Goal: Task Accomplishment & Management: Use online tool/utility

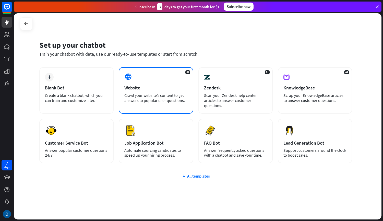
click at [139, 93] on div "Crawl your website’s content to get answers to popular user questions." at bounding box center [155, 98] width 63 height 10
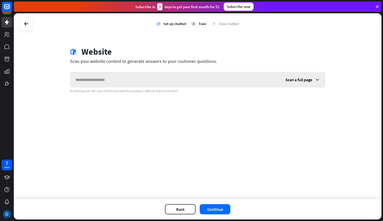
click at [133, 80] on input "text" at bounding box center [175, 79] width 210 height 15
type input "**********"
click at [208, 210] on button "Continue" at bounding box center [215, 209] width 31 height 10
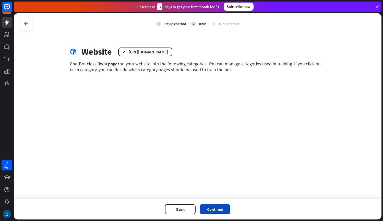
click at [212, 207] on button "Continue" at bounding box center [215, 209] width 31 height 10
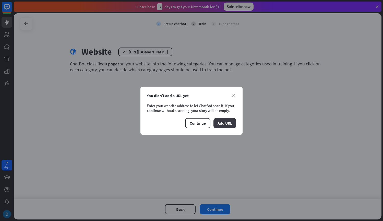
click at [222, 125] on button "Add URL" at bounding box center [224, 123] width 23 height 10
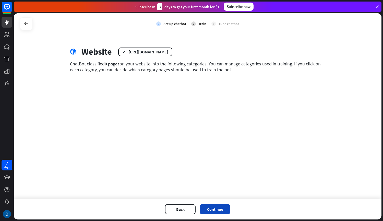
click at [217, 209] on button "Continue" at bounding box center [215, 209] width 31 height 10
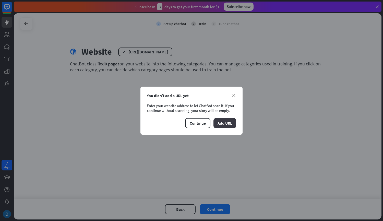
click at [225, 120] on button "Add URL" at bounding box center [224, 123] width 23 height 10
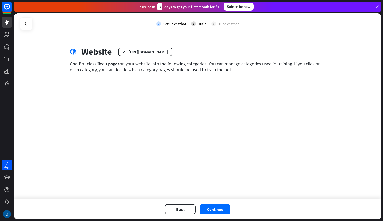
drag, startPoint x: 69, startPoint y: 64, endPoint x: 247, endPoint y: 76, distance: 178.9
click at [247, 76] on div "globe Website edit [URL][DOMAIN_NAME] ChatBot classified 0 pages on your websit…" at bounding box center [198, 63] width 268 height 34
copy div "ChatBot classified 0 pages on your website into the following categories. You c…"
click at [219, 209] on button "Continue" at bounding box center [215, 209] width 31 height 10
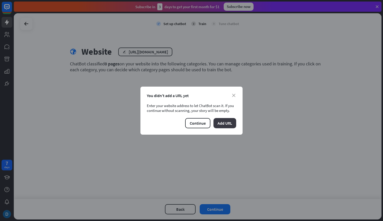
click at [223, 124] on button "Add URL" at bounding box center [224, 123] width 23 height 10
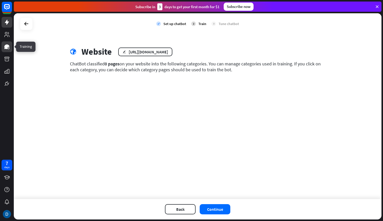
click at [6, 47] on icon at bounding box center [6, 46] width 5 height 5
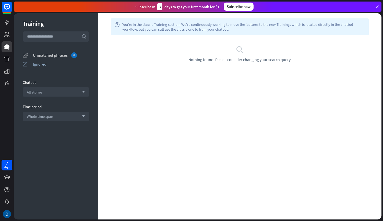
click at [42, 54] on div "Unmatched phrases 0" at bounding box center [61, 55] width 56 height 6
click at [9, 34] on icon at bounding box center [6, 34] width 5 height 5
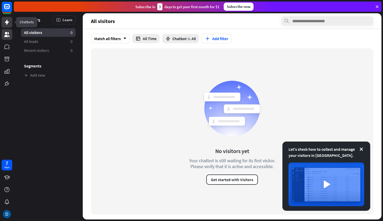
click at [6, 20] on icon at bounding box center [7, 22] width 6 height 6
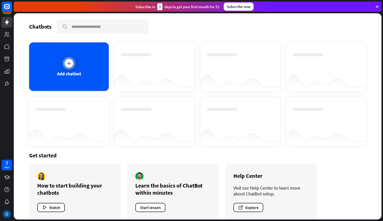
click at [68, 64] on icon at bounding box center [68, 63] width 5 height 5
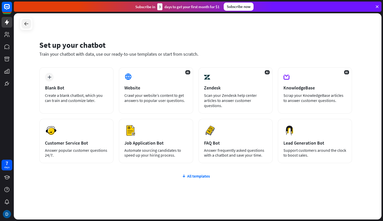
click at [26, 21] on icon at bounding box center [26, 24] width 6 height 6
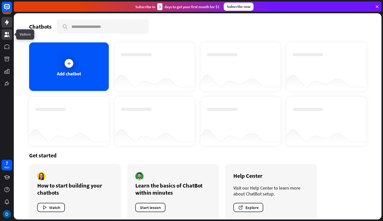
click at [8, 33] on icon at bounding box center [6, 34] width 5 height 5
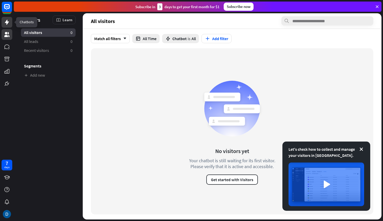
click at [8, 27] on link at bounding box center [7, 22] width 11 height 11
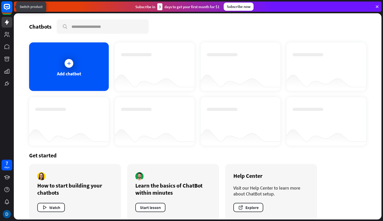
click at [6, 8] on icon at bounding box center [7, 7] width 6 height 6
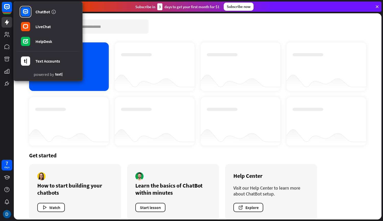
click at [96, 101] on div at bounding box center [69, 121] width 80 height 49
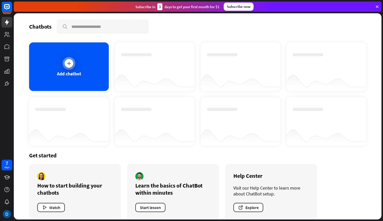
click at [76, 65] on div "Add chatbot" at bounding box center [69, 66] width 80 height 49
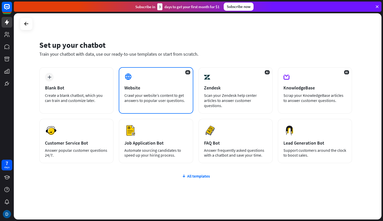
click at [138, 89] on div "Website" at bounding box center [155, 88] width 63 height 6
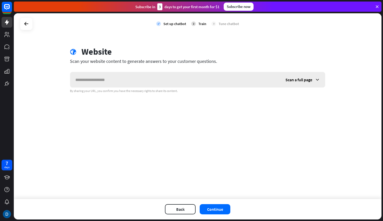
click at [138, 82] on input "text" at bounding box center [175, 79] width 210 height 15
click at [304, 79] on span "Scan a full page" at bounding box center [298, 79] width 27 height 5
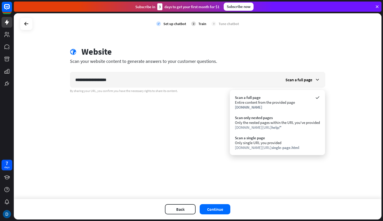
click at [224, 71] on div "**********" at bounding box center [198, 69] width 268 height 46
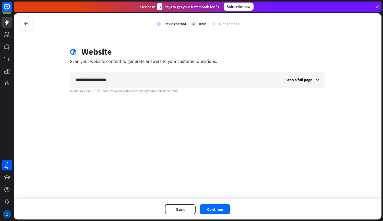
drag, startPoint x: 216, startPoint y: 62, endPoint x: 62, endPoint y: 59, distance: 153.8
click at [62, 59] on div "**********" at bounding box center [198, 106] width 368 height 186
copy div "Scan your website content to generate answers to your customer questions."
drag, startPoint x: 136, startPoint y: 79, endPoint x: 46, endPoint y: 86, distance: 90.6
click at [46, 86] on div "**********" at bounding box center [198, 106] width 368 height 186
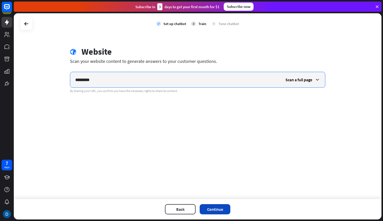
type input "*********"
click at [221, 210] on button "Continue" at bounding box center [215, 209] width 31 height 10
type input "*********"
click at [218, 212] on button "Continue" at bounding box center [215, 209] width 31 height 10
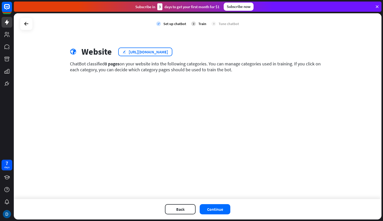
click at [149, 51] on div "[URL][DOMAIN_NAME]" at bounding box center [148, 51] width 39 height 5
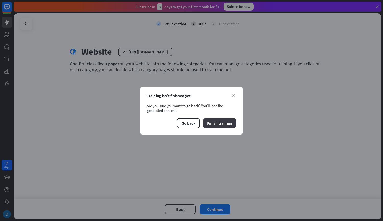
click at [223, 121] on button "Finish training" at bounding box center [219, 123] width 33 height 10
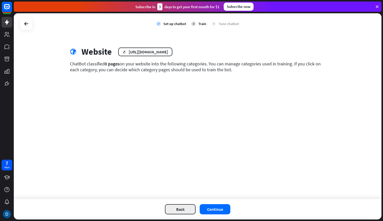
click at [187, 212] on button "Back" at bounding box center [180, 209] width 31 height 10
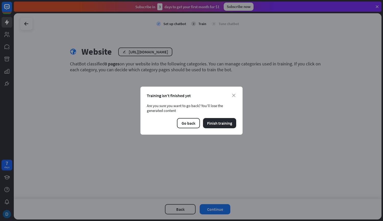
click at [202, 120] on div "Go back Finish training" at bounding box center [191, 123] width 89 height 10
click at [201, 121] on div "Go back Finish training" at bounding box center [191, 123] width 89 height 10
click at [193, 123] on button "Go back" at bounding box center [188, 123] width 23 height 10
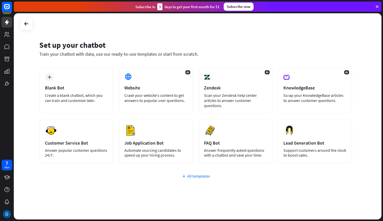
click at [202, 177] on div "All templates" at bounding box center [195, 175] width 313 height 5
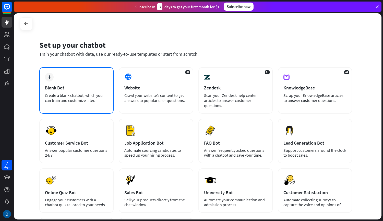
click at [59, 81] on div "plus Blank Bot Create a blank chatbot, which you can train and customize later." at bounding box center [76, 90] width 74 height 46
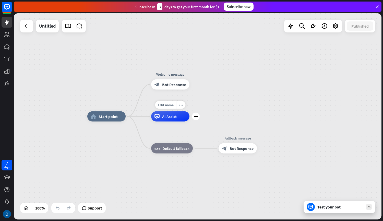
click at [161, 118] on div "AI Assist" at bounding box center [170, 116] width 38 height 10
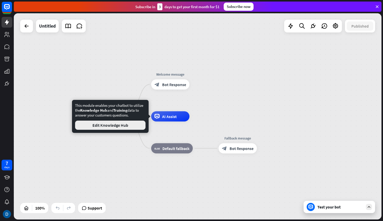
click at [115, 124] on button "Edit Knowledge Hub" at bounding box center [110, 125] width 70 height 9
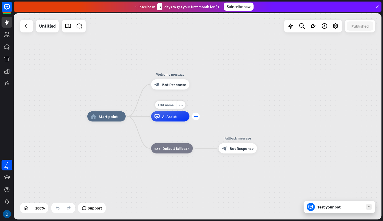
click at [194, 120] on div "plus" at bounding box center [196, 117] width 8 height 8
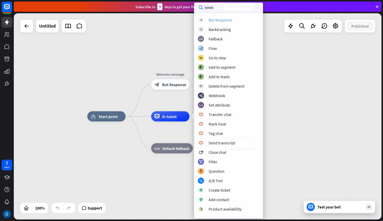
click at [212, 18] on div "Bot Response" at bounding box center [220, 19] width 23 height 5
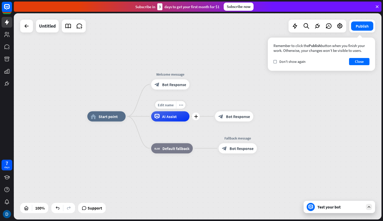
click at [151, 119] on div "Edit name more_horiz plus AI Assist" at bounding box center [170, 116] width 38 height 10
click at [324, 206] on div "Test your bot" at bounding box center [340, 206] width 46 height 5
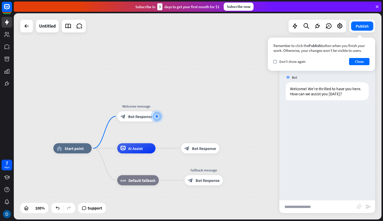
click at [297, 206] on input "text" at bounding box center [317, 206] width 77 height 13
type input "**********"
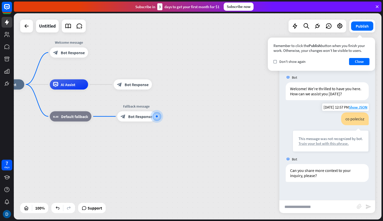
click at [308, 144] on div "Train your bot with this phrase." at bounding box center [331, 143] width 64 height 5
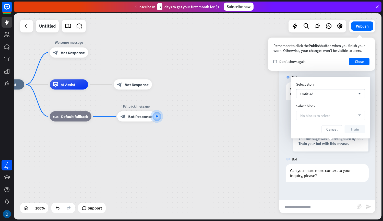
click at [313, 117] on span "No blocks to select" at bounding box center [315, 115] width 30 height 5
click at [311, 96] on span "Untitled" at bounding box center [306, 93] width 13 height 5
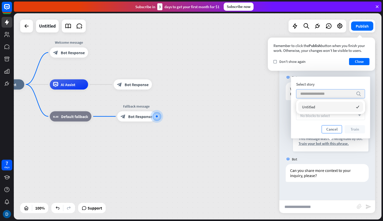
click at [327, 131] on button "Cancel" at bounding box center [332, 129] width 20 height 8
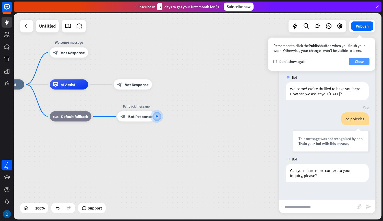
click at [356, 63] on button "Close" at bounding box center [359, 61] width 20 height 7
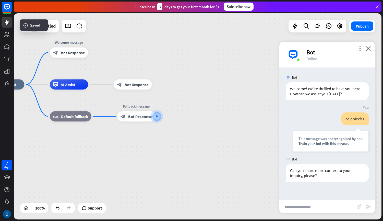
click at [42, 151] on div "home_2 Start point Welcome message block_bot_response Bot Response AI Assist bl…" at bounding box center [169, 188] width 367 height 206
click at [360, 46] on icon "more_vert" at bounding box center [359, 48] width 5 height 5
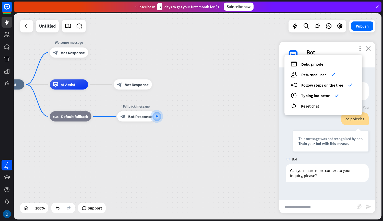
click at [367, 50] on icon "close" at bounding box center [368, 48] width 5 height 5
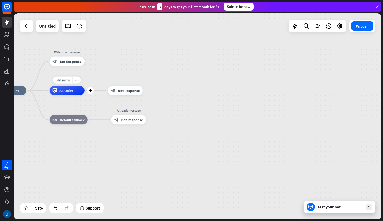
click at [85, 94] on div "Edit name more_horiz plus AI Assist" at bounding box center [67, 90] width 35 height 9
click at [148, 92] on icon "plus" at bounding box center [149, 90] width 4 height 3
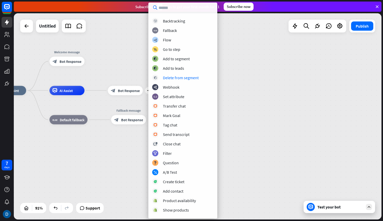
scroll to position [82, 0]
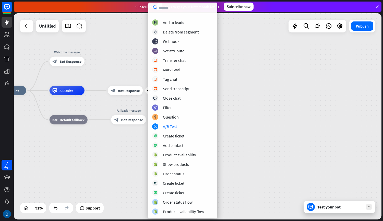
click at [80, 158] on div "home_2 Start point Welcome message block_bot_response Bot Response AI Assist pl…" at bounding box center [159, 184] width 336 height 188
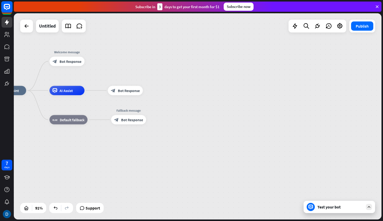
click at [9, 8] on icon at bounding box center [7, 7] width 6 height 6
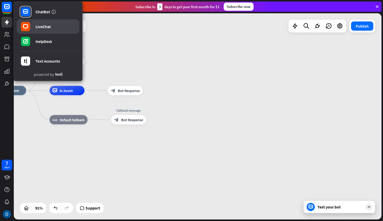
click at [40, 28] on div "LiveChat" at bounding box center [42, 26] width 15 height 5
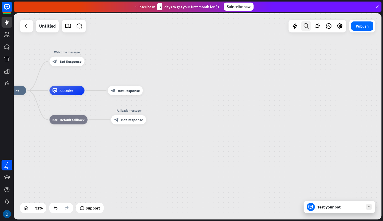
click at [311, 29] on div at bounding box center [306, 26] width 10 height 10
click at [320, 27] on icon at bounding box center [317, 26] width 7 height 7
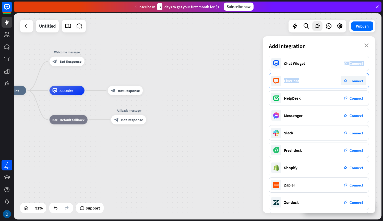
drag, startPoint x: 316, startPoint y: 62, endPoint x: 315, endPoint y: 78, distance: 16.1
click at [315, 78] on div "Chat Widget plug_integration Connect LiveChat plug_integration Connect HelpDesk…" at bounding box center [319, 134] width 112 height 157
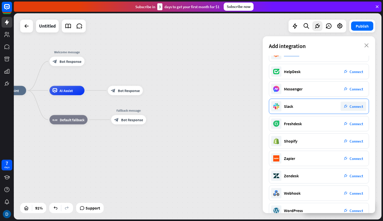
scroll to position [38, 0]
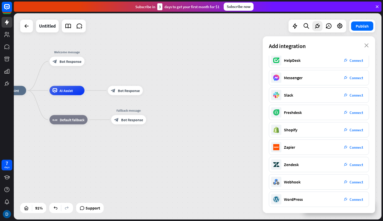
click at [216, 97] on div "home_2 Start point Welcome message block_bot_response Bot Response AI Assist bl…" at bounding box center [159, 184] width 336 height 188
click at [367, 46] on icon "close" at bounding box center [366, 45] width 4 height 4
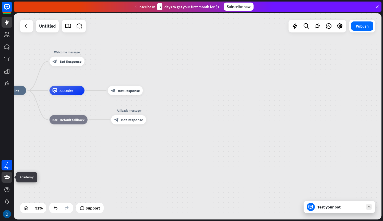
click at [7, 177] on icon at bounding box center [7, 177] width 6 height 6
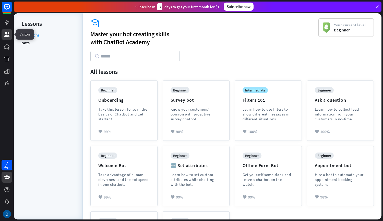
click at [6, 31] on link at bounding box center [7, 34] width 11 height 11
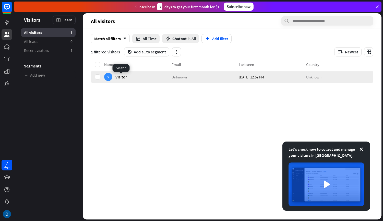
click at [122, 77] on span "Visitor" at bounding box center [120, 76] width 11 height 5
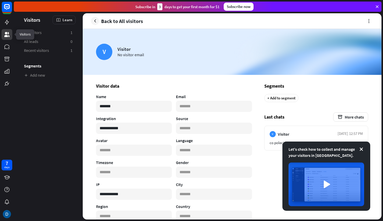
click at [8, 34] on icon at bounding box center [6, 34] width 5 height 5
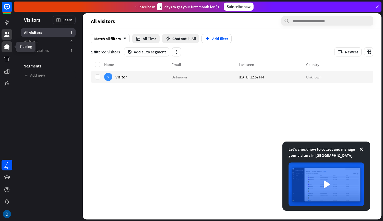
click at [8, 45] on icon at bounding box center [6, 46] width 5 height 5
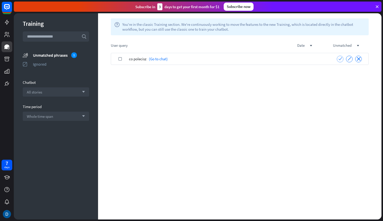
click at [341, 59] on icon "check" at bounding box center [340, 59] width 4 height 4
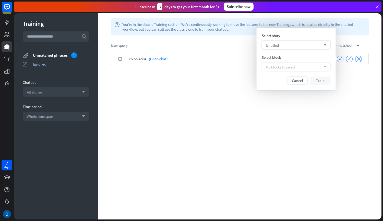
click at [291, 44] on div "Untitled arrow_down" at bounding box center [296, 45] width 69 height 9
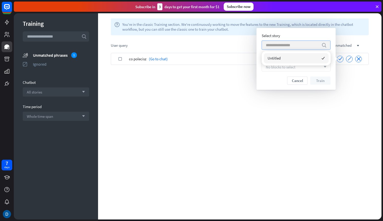
click at [291, 44] on input "search" at bounding box center [292, 45] width 53 height 9
click at [283, 62] on div "Untitled checked" at bounding box center [296, 58] width 65 height 10
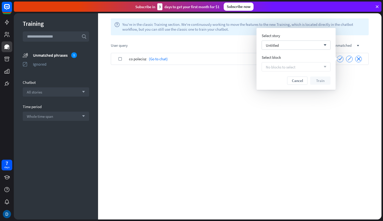
click at [282, 65] on span "No blocks to select" at bounding box center [281, 66] width 30 height 5
click at [300, 81] on button "Cancel" at bounding box center [297, 81] width 20 height 8
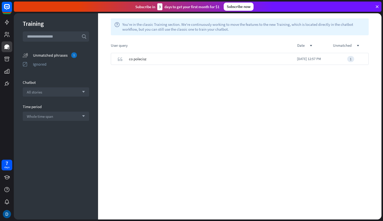
click at [39, 55] on div "Unmatched phrases 1" at bounding box center [61, 55] width 56 height 6
click at [3, 57] on link at bounding box center [7, 59] width 11 height 11
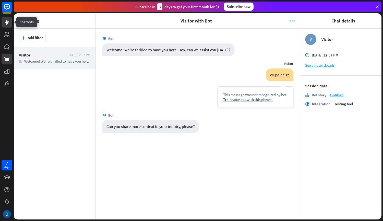
click at [8, 24] on icon at bounding box center [7, 22] width 6 height 6
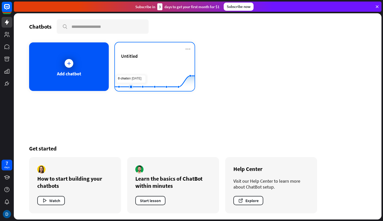
click at [134, 71] on rect at bounding box center [155, 78] width 80 height 32
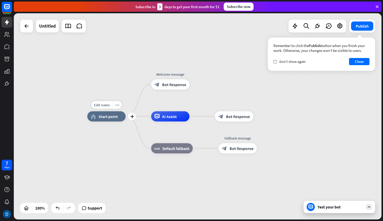
click at [101, 119] on div "home_2 Start point" at bounding box center [106, 116] width 38 height 10
click at [131, 118] on icon "plus" at bounding box center [132, 117] width 4 height 4
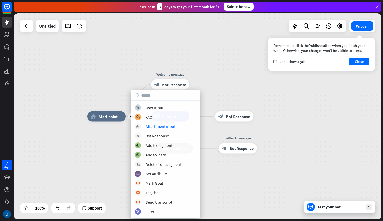
click at [96, 140] on div "plus home_2 Start point Welcome message block_bot_response Bot Response AI Assi…" at bounding box center [271, 219] width 368 height 206
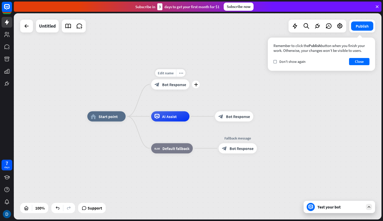
click at [159, 83] on icon "block_bot_response" at bounding box center [156, 84] width 5 height 5
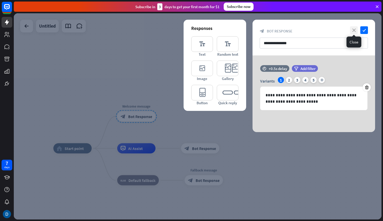
click at [353, 33] on icon "close" at bounding box center [354, 30] width 8 height 8
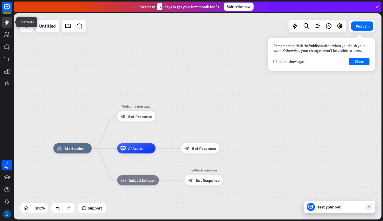
click at [7, 23] on icon at bounding box center [7, 22] width 4 height 5
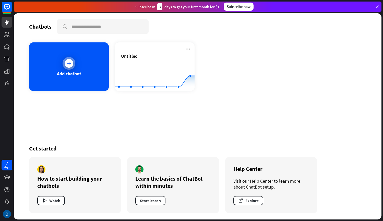
click at [66, 67] on div at bounding box center [69, 63] width 13 height 13
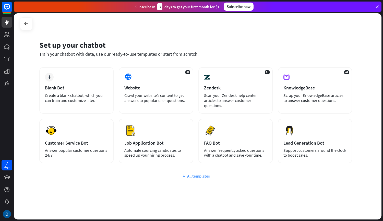
click at [187, 177] on div "All templates" at bounding box center [195, 175] width 313 height 5
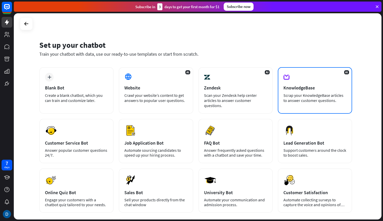
click at [290, 90] on div "KnowledgeBase" at bounding box center [314, 88] width 63 height 6
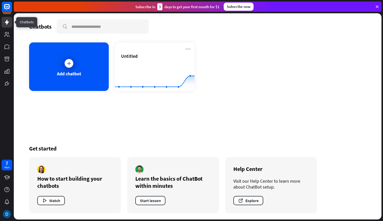
click at [9, 22] on icon at bounding box center [7, 22] width 4 height 5
click at [7, 12] on rect at bounding box center [6, 6] width 11 height 11
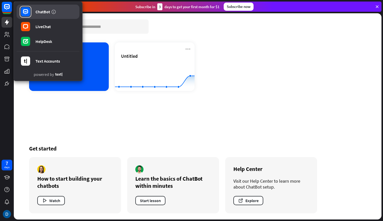
click at [27, 13] on icon at bounding box center [25, 11] width 5 height 5
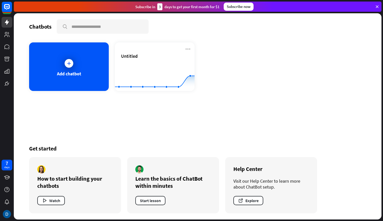
click at [14, 50] on div at bounding box center [7, 44] width 14 height 89
click at [6, 37] on icon at bounding box center [6, 34] width 5 height 5
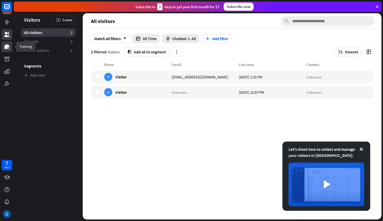
click at [8, 50] on icon at bounding box center [7, 47] width 6 height 6
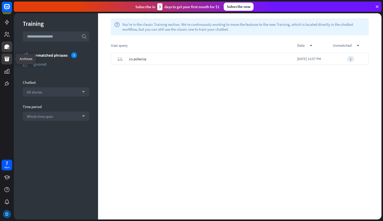
click at [8, 61] on icon at bounding box center [6, 59] width 5 height 5
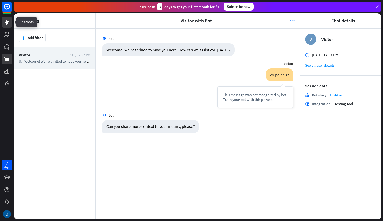
click at [5, 24] on icon at bounding box center [7, 22] width 6 height 6
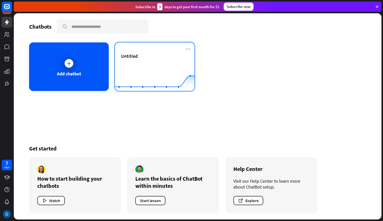
click at [140, 57] on div "Untitled" at bounding box center [154, 56] width 67 height 6
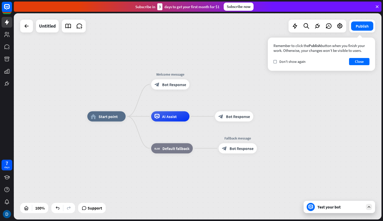
click at [348, 207] on div "Test your bot" at bounding box center [340, 206] width 46 height 5
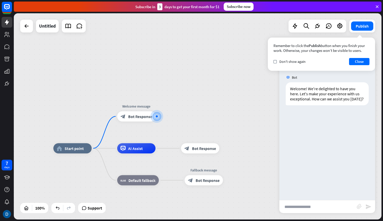
click at [312, 205] on input "text" at bounding box center [317, 206] width 77 height 13
type input "**********"
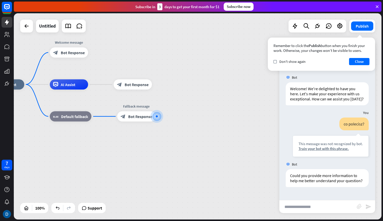
scroll to position [5, 0]
type input "**********"
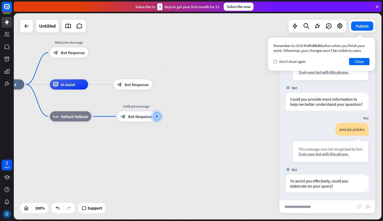
scroll to position [87, 0]
click at [359, 62] on button "Close" at bounding box center [359, 61] width 20 height 7
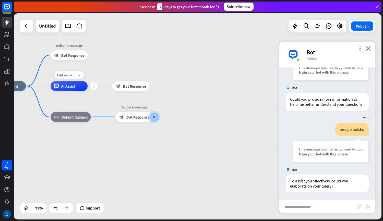
click at [68, 91] on div "Edit name more_horiz plus AI Assist" at bounding box center [69, 86] width 37 height 10
click at [6, 35] on icon at bounding box center [6, 34] width 5 height 5
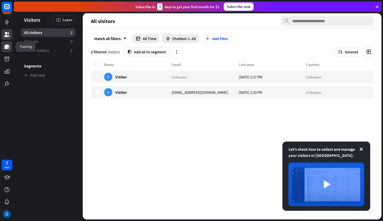
click at [9, 48] on icon at bounding box center [8, 48] width 1 height 2
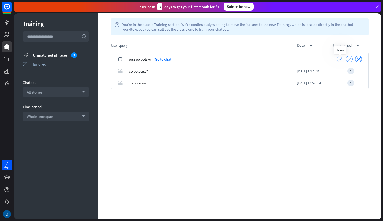
click at [339, 60] on icon "check" at bounding box center [340, 59] width 4 height 4
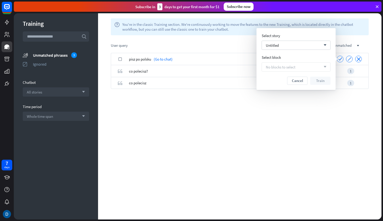
click at [308, 69] on div "No blocks to select arrow_down" at bounding box center [296, 66] width 69 height 9
click at [303, 44] on div "Untitled arrow_down" at bounding box center [296, 45] width 69 height 9
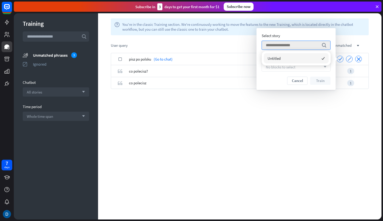
click at [220, 104] on div "check pisz po polsku (Go to chat) check ignore close quote co polecisz? [DATE] …" at bounding box center [239, 136] width 283 height 166
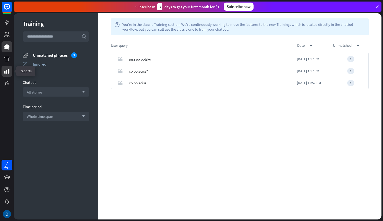
click at [10, 70] on icon at bounding box center [7, 71] width 6 height 6
